Goal: Find specific page/section: Find specific page/section

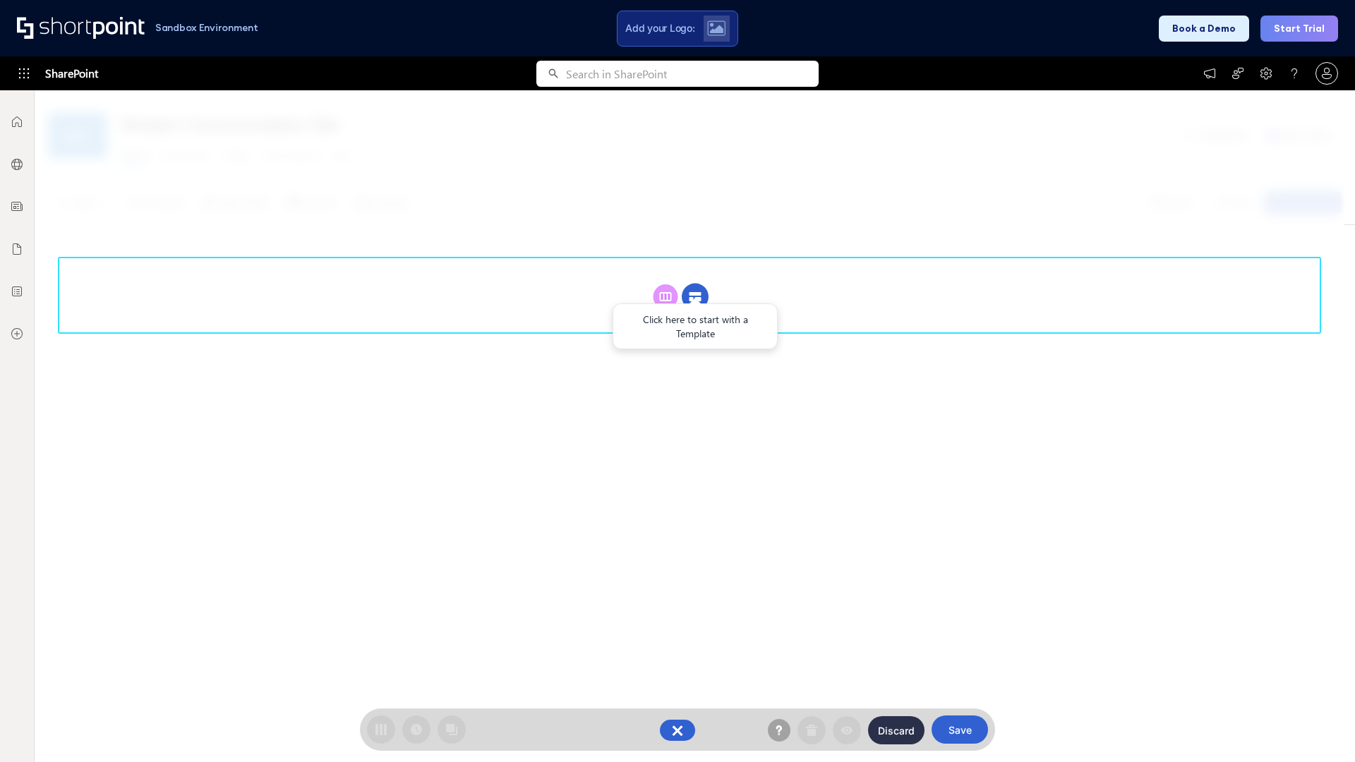
click at [695, 296] on circle at bounding box center [695, 297] width 27 height 27
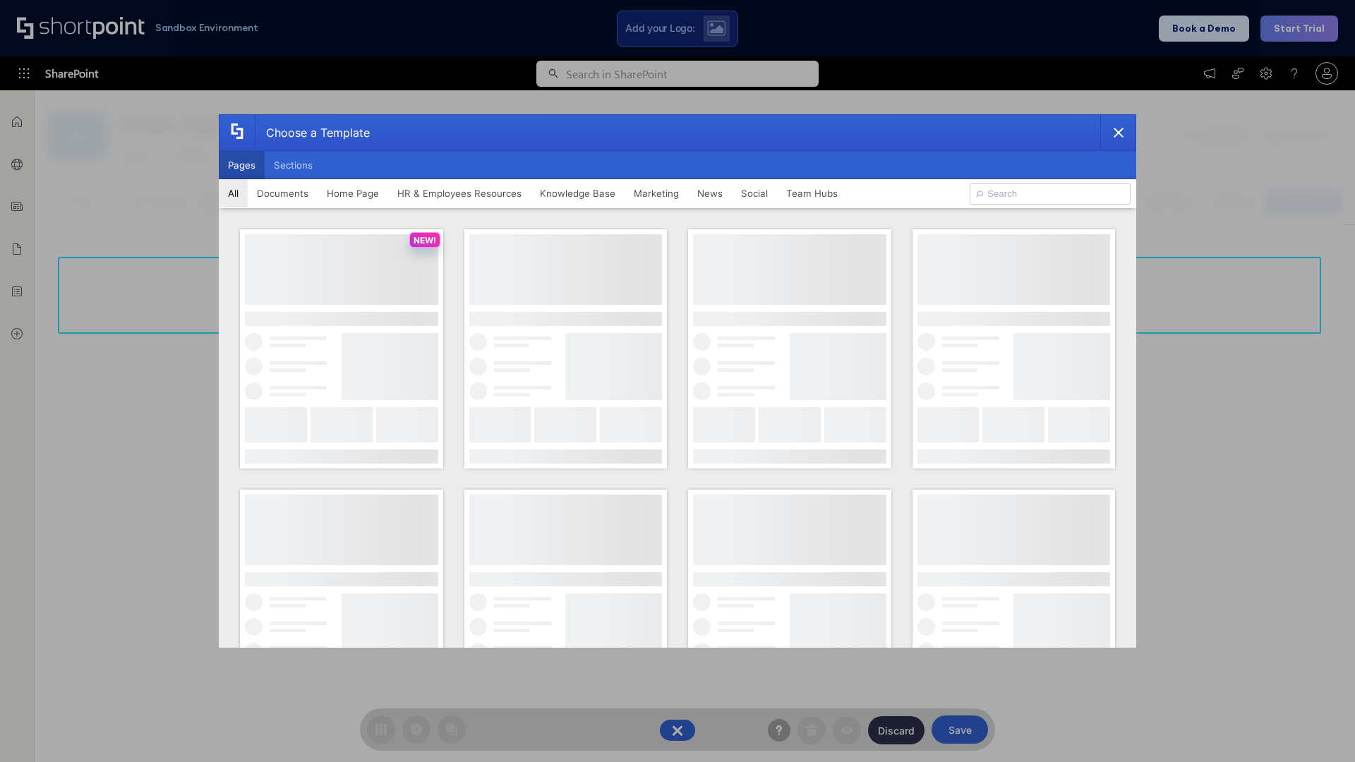
click at [241, 165] on button "Pages" at bounding box center [242, 165] width 46 height 28
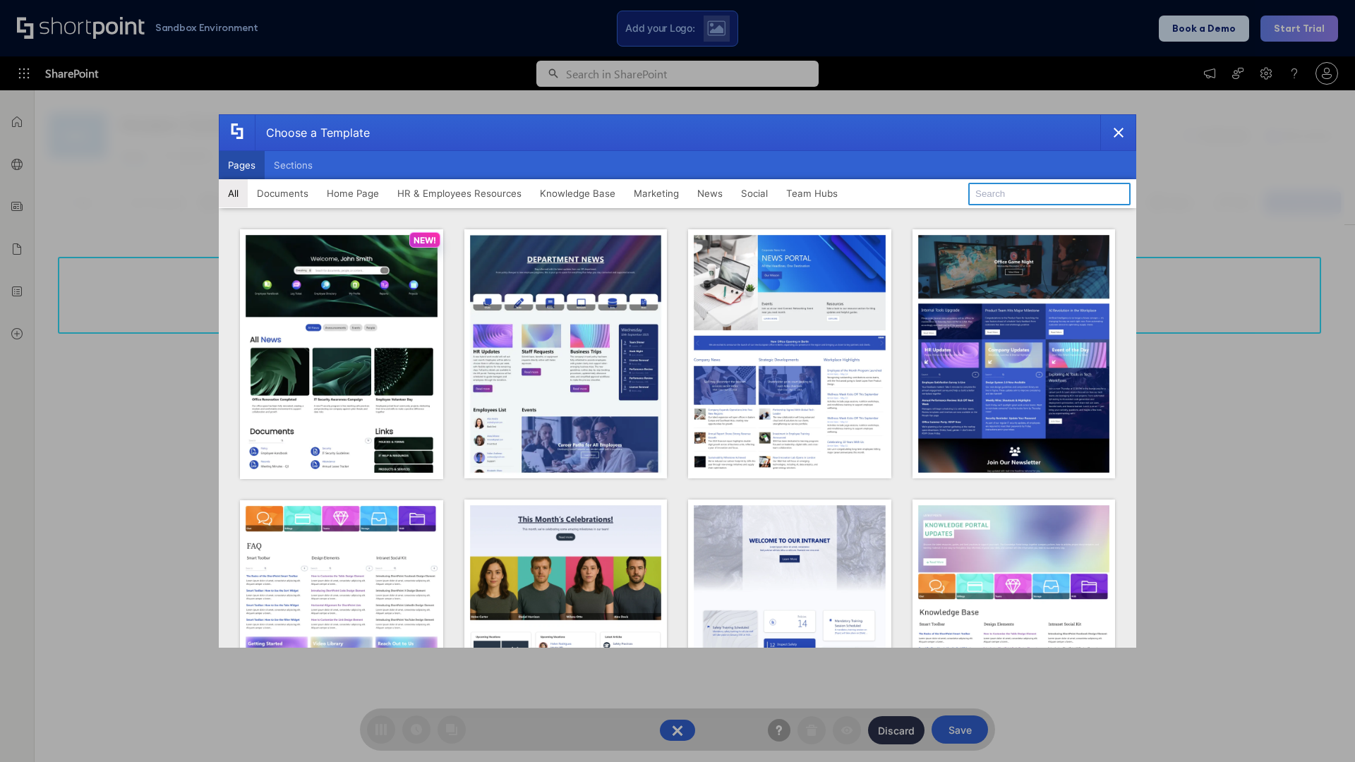
type input "News Portal 3"
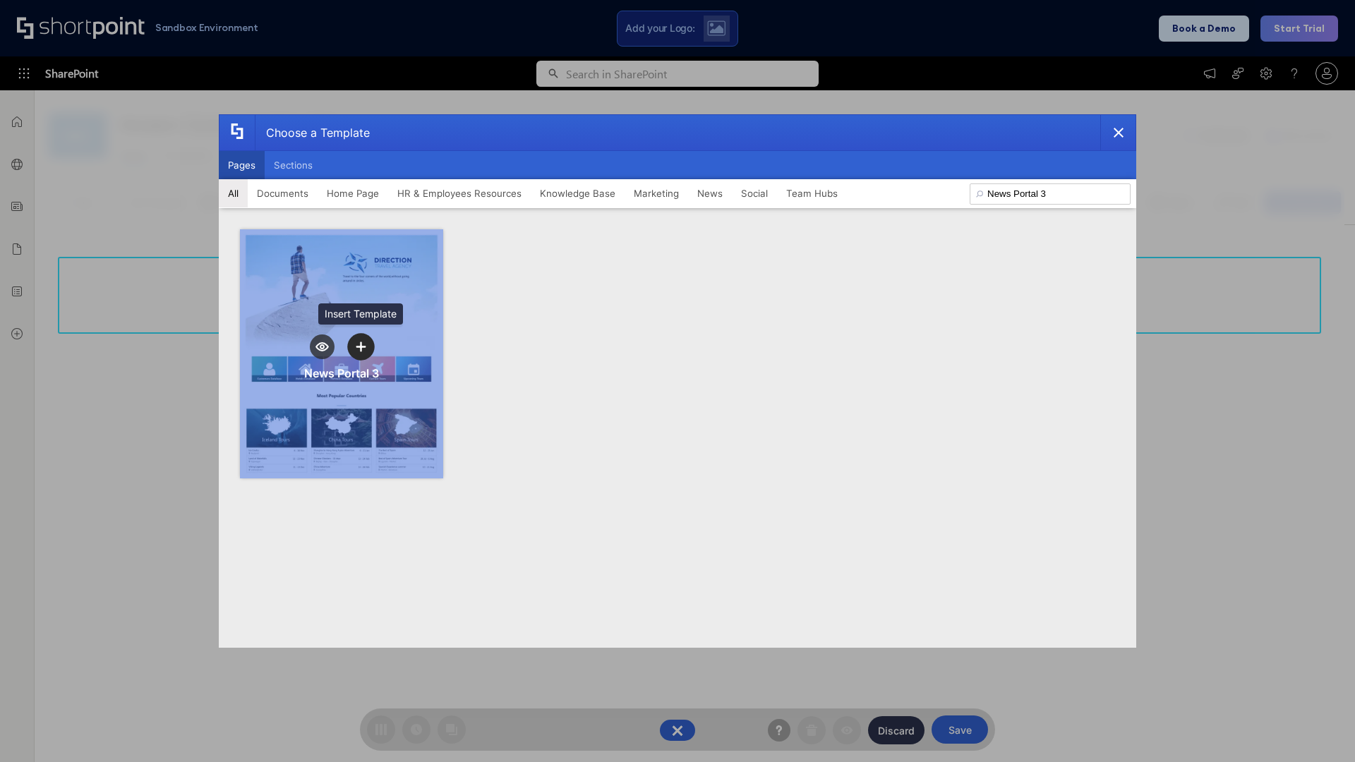
click at [361, 347] on icon "template selector" at bounding box center [361, 347] width 10 height 10
